Goal: Contribute content

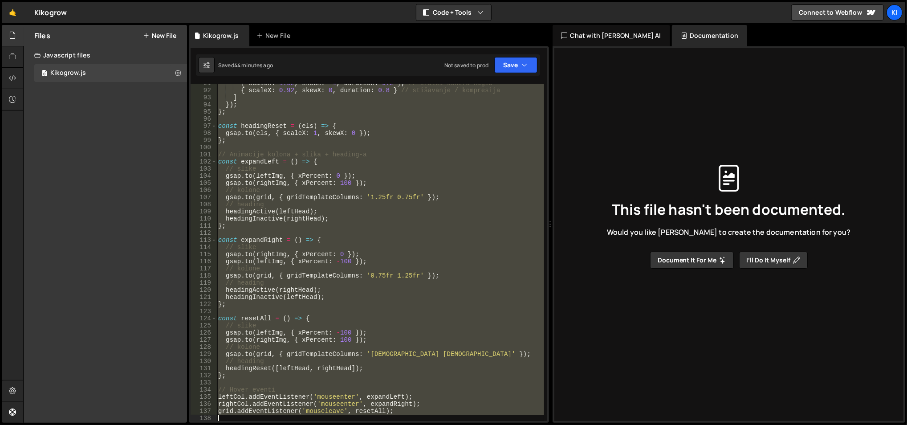
drag, startPoint x: 219, startPoint y: 190, endPoint x: 322, endPoint y: 450, distance: 280.5
click at [322, 424] on html "Projects [GEOGRAPHIC_DATA] Blog Ki Projects Your Teams Account Upgrade Logout" at bounding box center [453, 212] width 907 height 425
type textarea "grid.addEventListener('mouseleave', resetAll);"
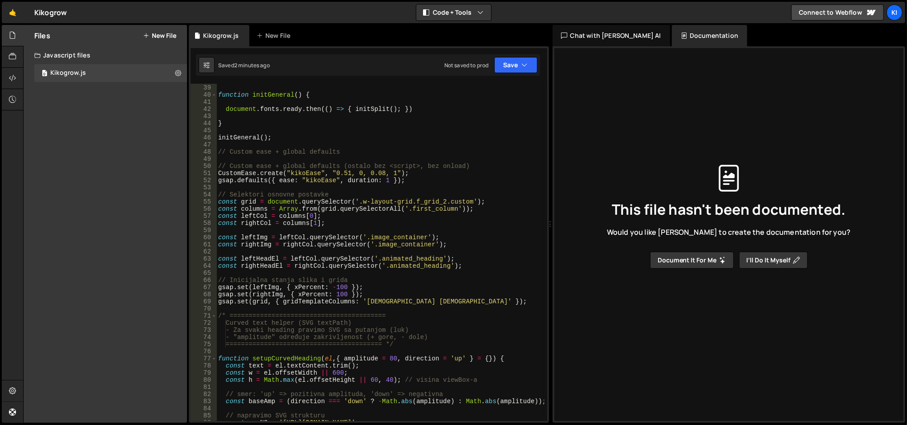
scroll to position [266, 0]
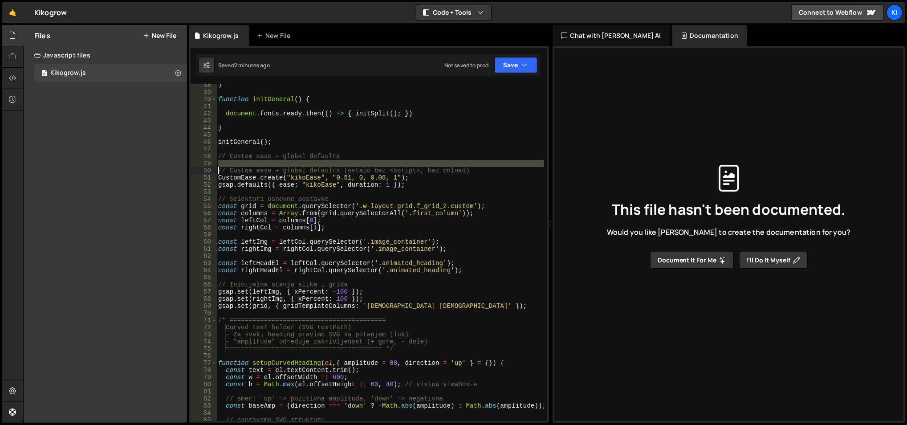
click at [219, 167] on div "} function initGeneral ( ) { document . fonts . ready . then (( ) => { initSpli…" at bounding box center [380, 257] width 328 height 352
type textarea "// Custom ease + global defaults (ostalo bez <script>, bez onload)"
click at [216, 160] on div "49" at bounding box center [203, 163] width 26 height 7
click at [219, 164] on div "} function initGeneral ( ) { document . fonts . ready . then (( ) => { initSpli…" at bounding box center [379, 252] width 327 height 337
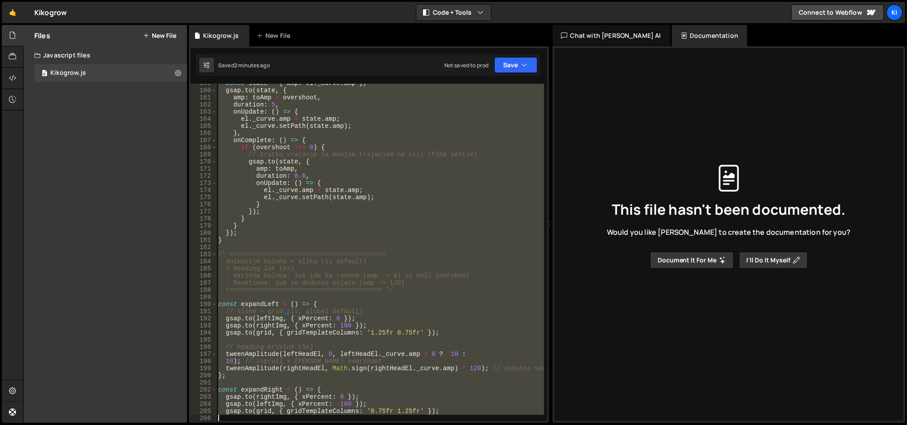
scroll to position [1307, 0]
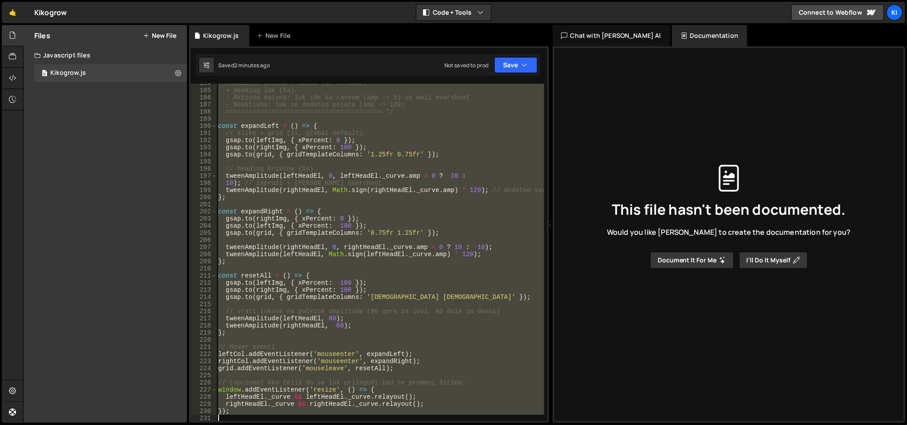
drag, startPoint x: 219, startPoint y: 162, endPoint x: 498, endPoint y: 450, distance: 400.7
click at [498, 424] on html "Projects [GEOGRAPHIC_DATA] Blog Ki Projects Your Teams Account Upgrade Logout" at bounding box center [453, 212] width 907 height 425
type textarea "V"
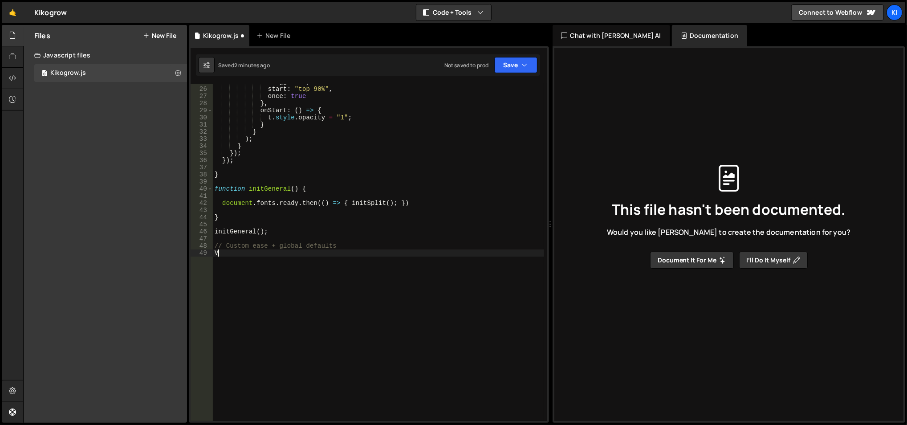
scroll to position [176, 0]
paste textarea "// Responsive relayout za krive"
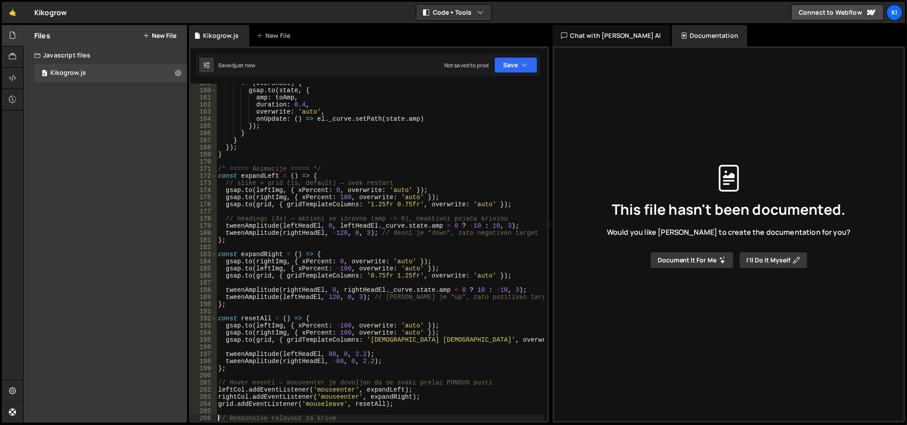
type textarea "// Responsive relayout za krive"
